Goal: Information Seeking & Learning: Learn about a topic

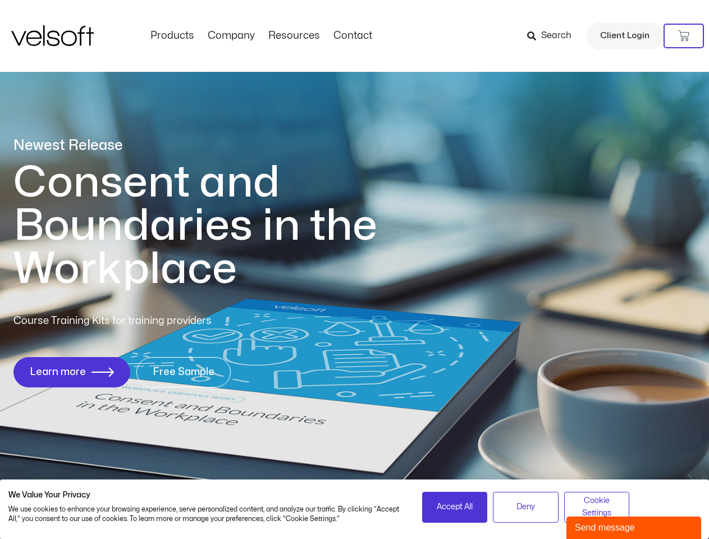
click at [354, 270] on h1 "Consent and Boundaries in the Workplace" at bounding box center [218, 226] width 410 height 130
click at [684, 36] on icon at bounding box center [683, 35] width 11 height 11
click at [455, 507] on span "Accept All" at bounding box center [455, 507] width 36 height 12
click at [526, 507] on div "Newest Release Consent and Boundaries in the Workplace Course Training Kits for…" at bounding box center [354, 268] width 709 height 545
click at [597, 507] on div "Newest Release Consent and Boundaries in the Workplace Course Training Kits for…" at bounding box center [354, 268] width 709 height 545
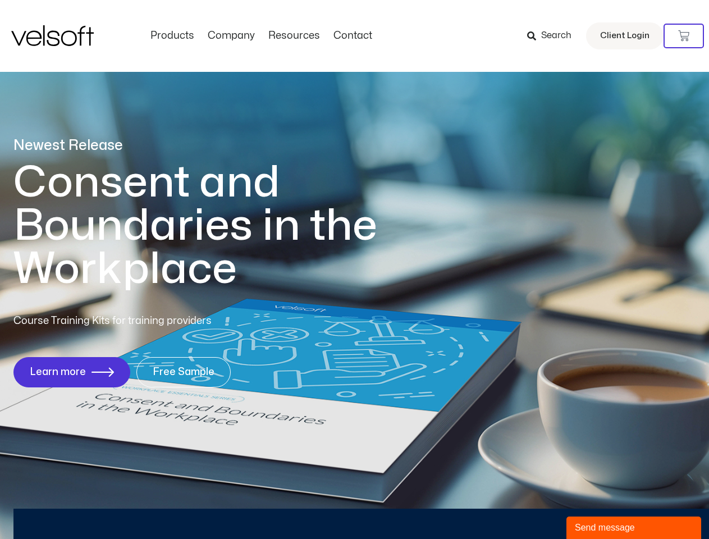
click at [634, 528] on div "Send message" at bounding box center [634, 527] width 118 height 13
